Goal: Communication & Community: Ask a question

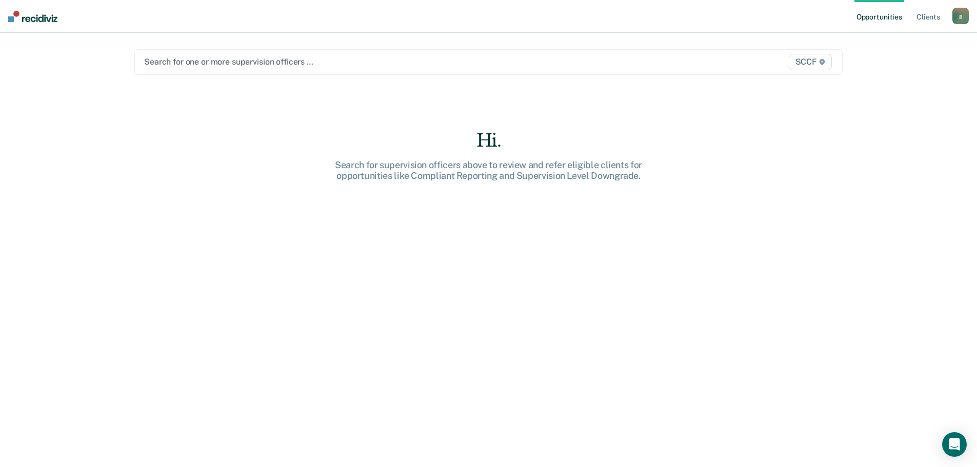
click at [963, 16] on div "g" at bounding box center [960, 16] width 16 height 16
click at [906, 39] on link "Profile" at bounding box center [919, 41] width 83 height 9
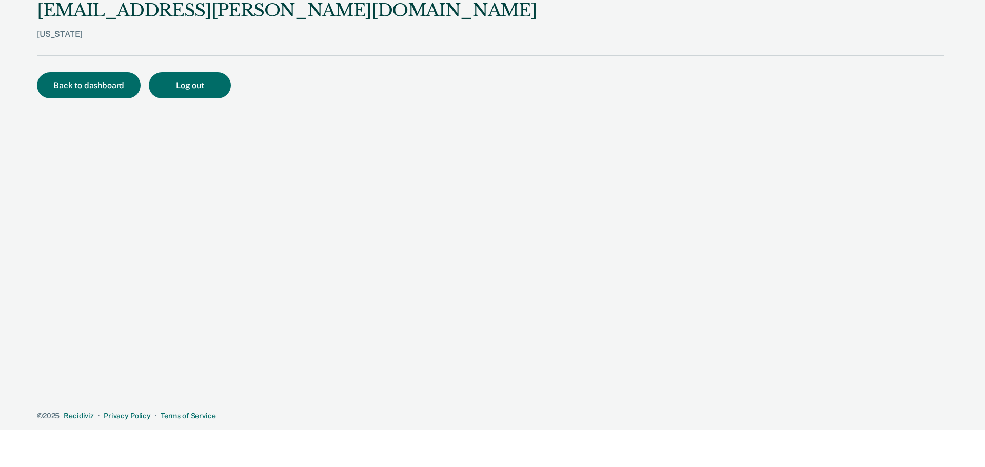
click at [148, 19] on div "[EMAIL_ADDRESS][PERSON_NAME][DOMAIN_NAME]" at bounding box center [287, 10] width 500 height 21
click at [161, 2] on div "[EMAIL_ADDRESS][PERSON_NAME][DOMAIN_NAME]" at bounding box center [287, 10] width 500 height 21
click at [81, 88] on button "Back to dashboard" at bounding box center [89, 85] width 104 height 26
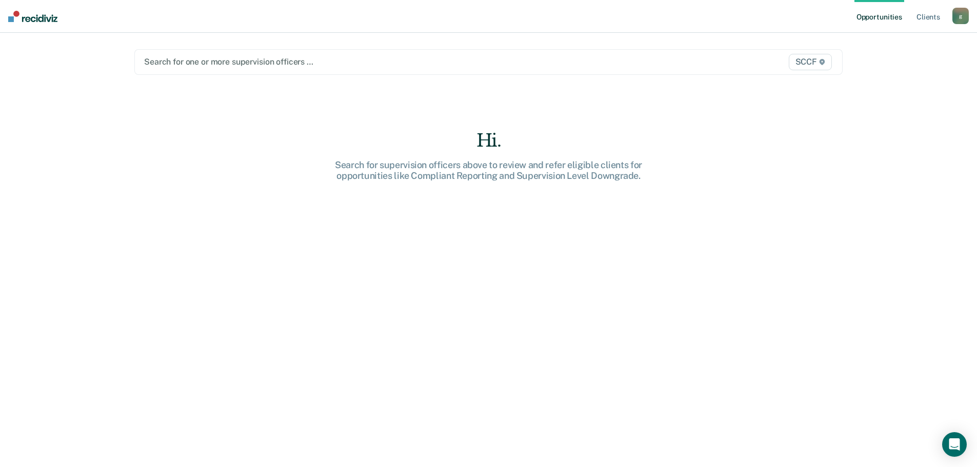
click at [27, 17] on img at bounding box center [32, 16] width 49 height 11
click at [963, 433] on body "Looks like you’re using Internet Explorer 11. For faster loading and a better e…" at bounding box center [488, 233] width 977 height 467
click at [956, 445] on icon "Open Intercom Messenger" at bounding box center [954, 444] width 12 height 13
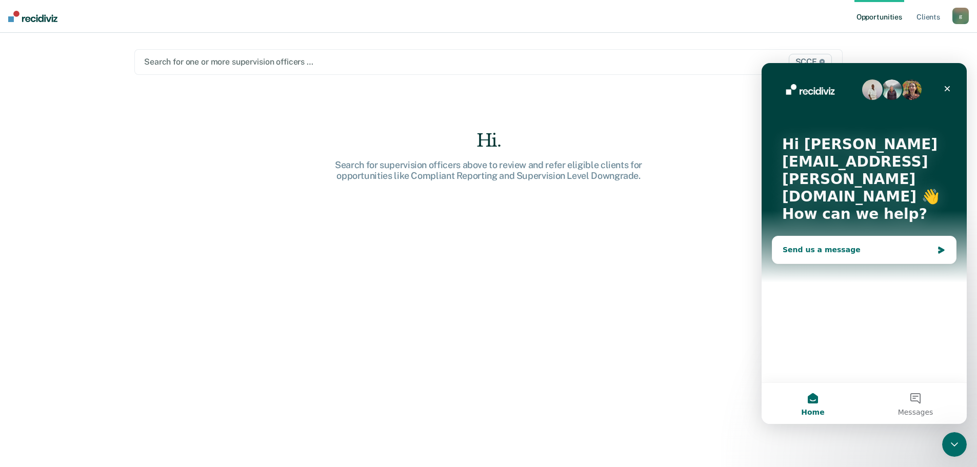
click at [827, 236] on div "Send us a message" at bounding box center [864, 249] width 184 height 27
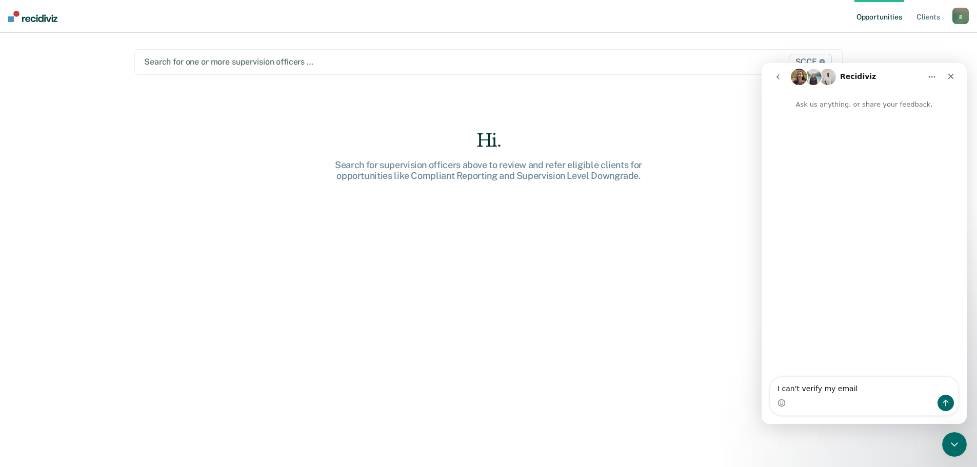
type textarea "I can't verify my email."
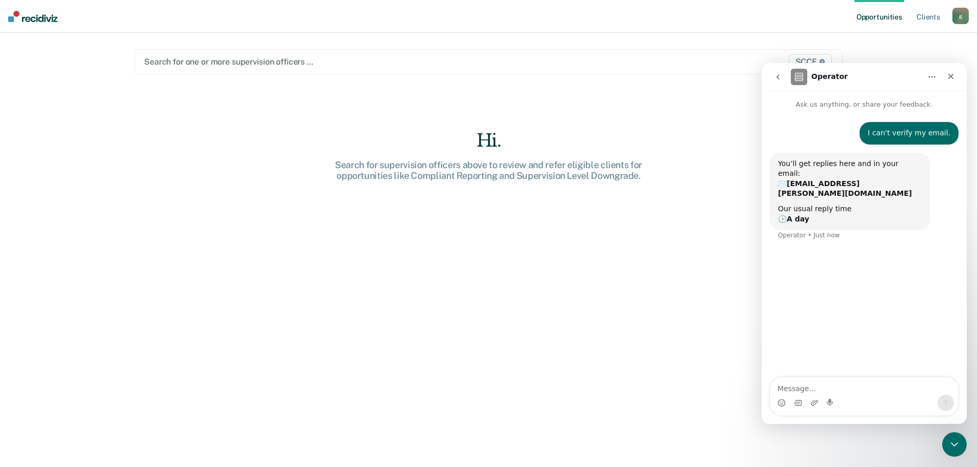
click at [866, 387] on textarea "Message…" at bounding box center [864, 385] width 188 height 17
type textarea "the link has been saying error since it was received."
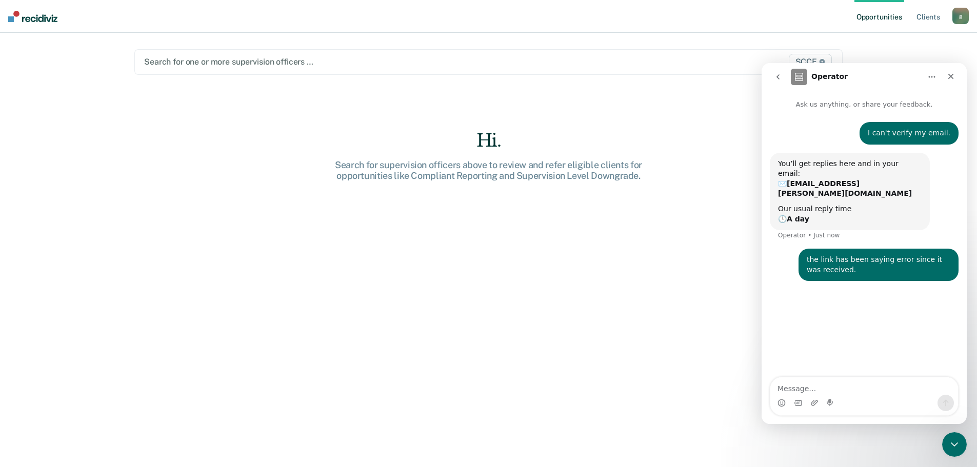
click at [512, 250] on div "Hi. Search for supervision officers above to review and refer eligible clients …" at bounding box center [488, 306] width 708 height 352
